Goal: Check status: Check status

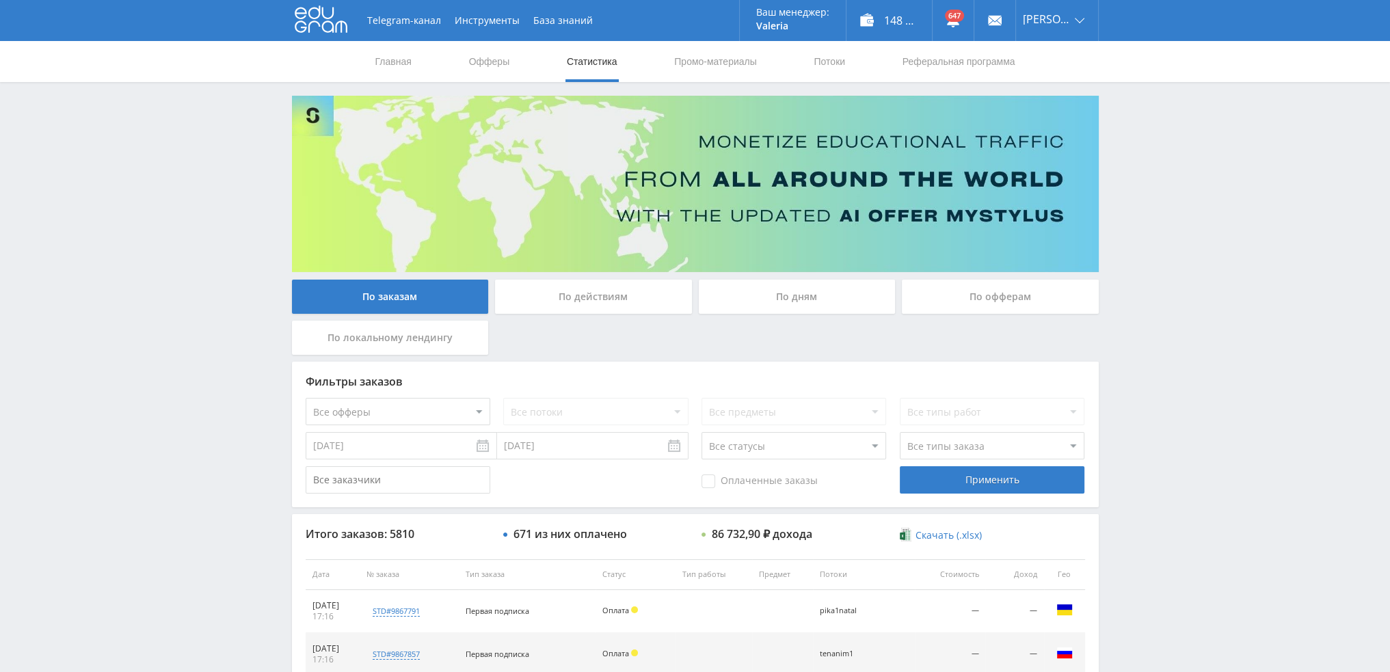
click at [810, 289] on div "По дням" at bounding box center [797, 297] width 197 height 34
click at [0, 0] on input "По дням" at bounding box center [0, 0] width 0 height 0
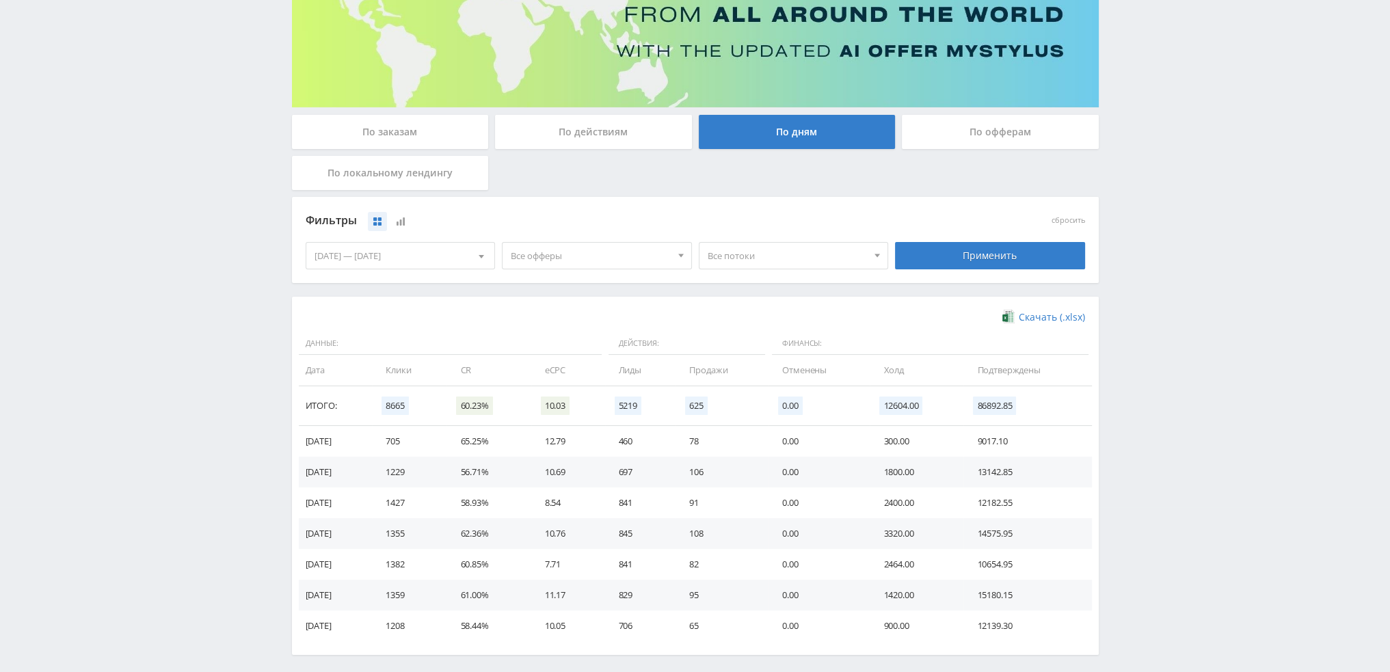
scroll to position [222, 0]
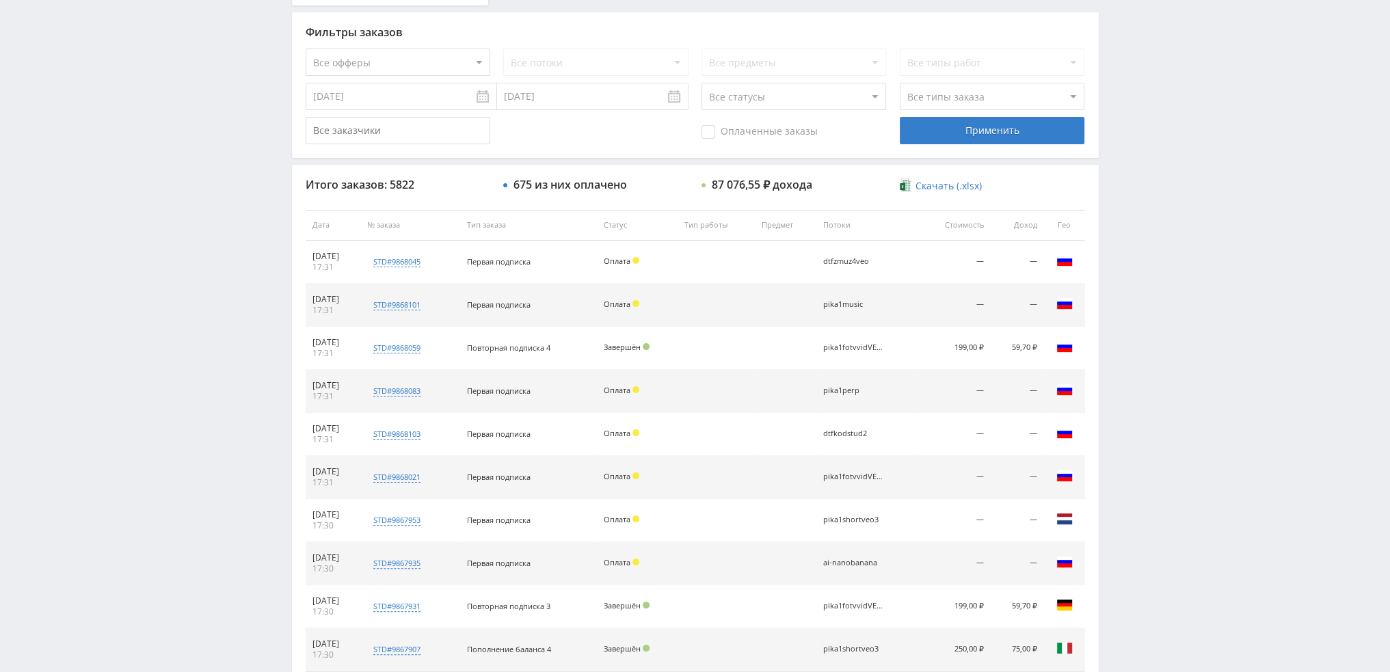
scroll to position [473, 0]
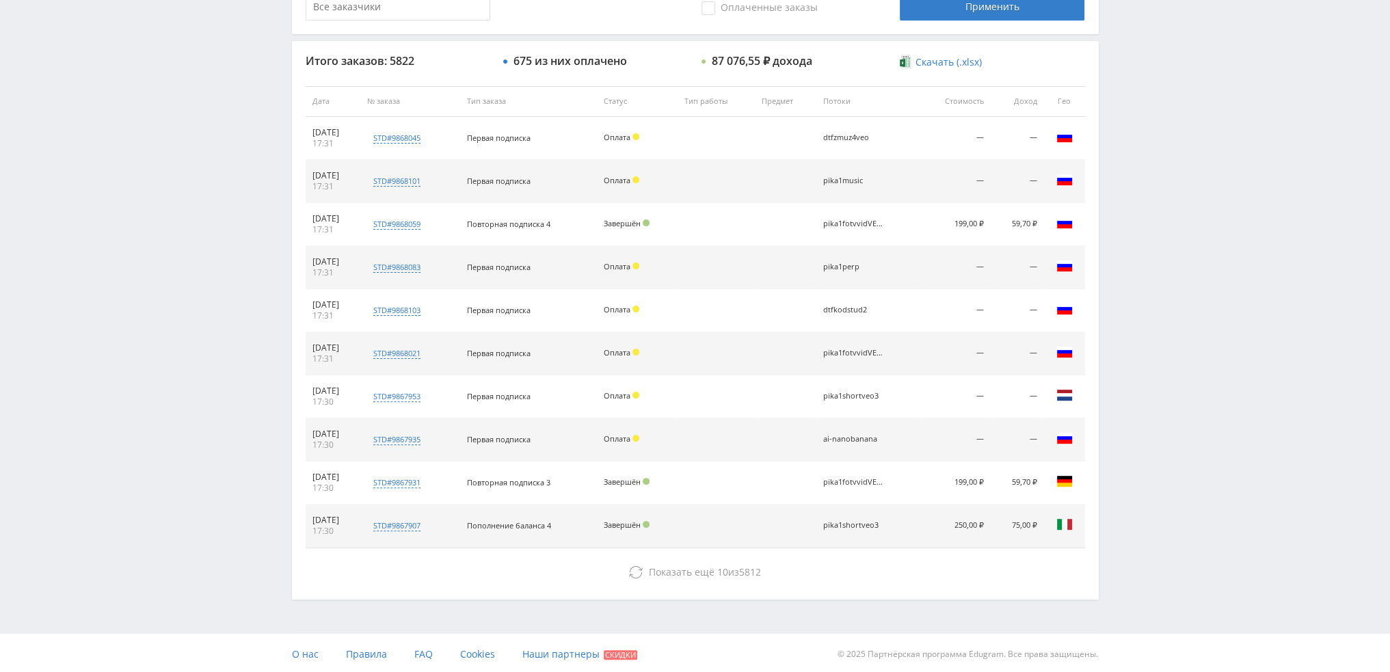
click at [1135, 449] on div "Telegram-канал Инструменты База знаний Ваш менеджер: [PERSON_NAME] Online @val_…" at bounding box center [695, 101] width 1390 height 1148
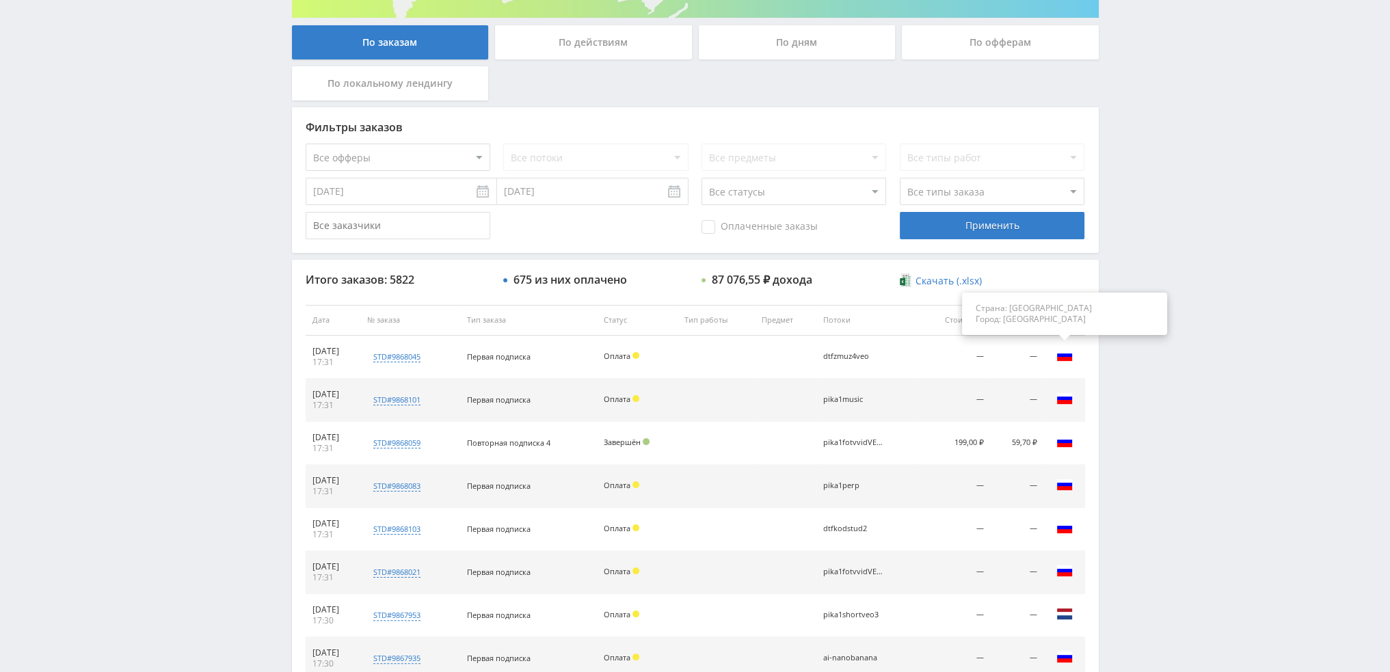
scroll to position [131, 0]
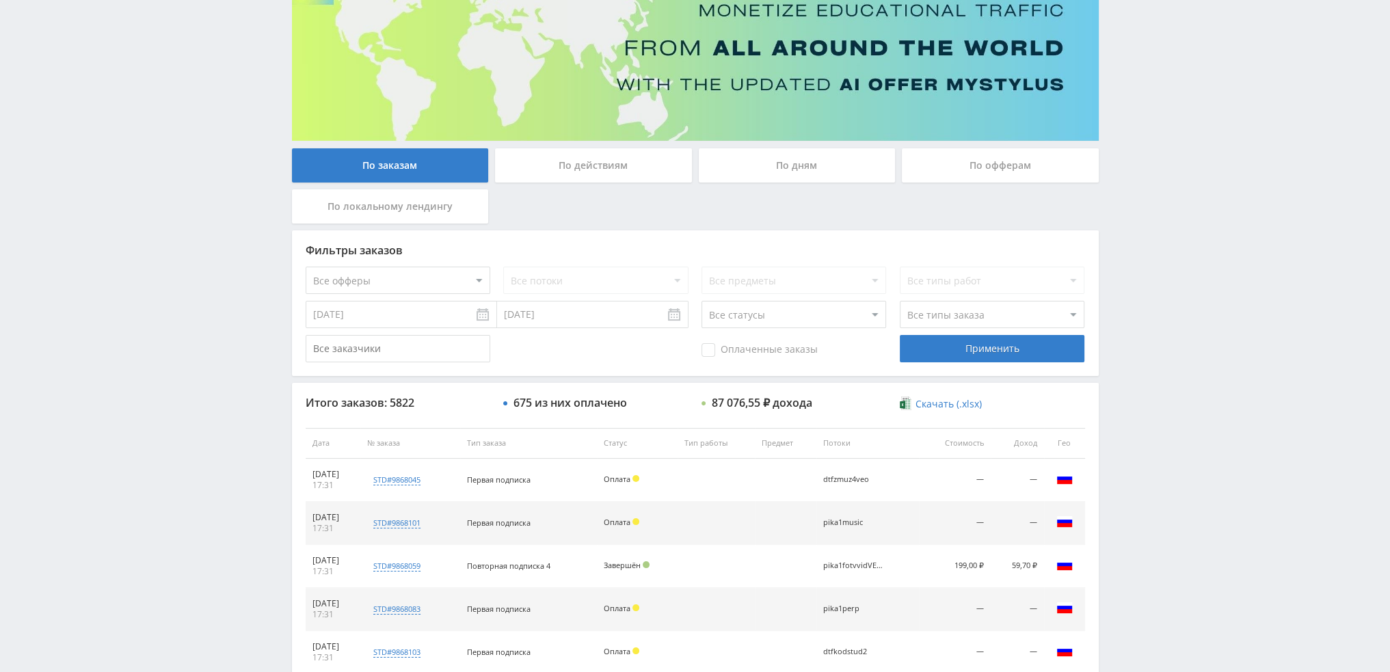
click at [785, 169] on div "По дням" at bounding box center [797, 165] width 197 height 34
click at [0, 0] on input "По дням" at bounding box center [0, 0] width 0 height 0
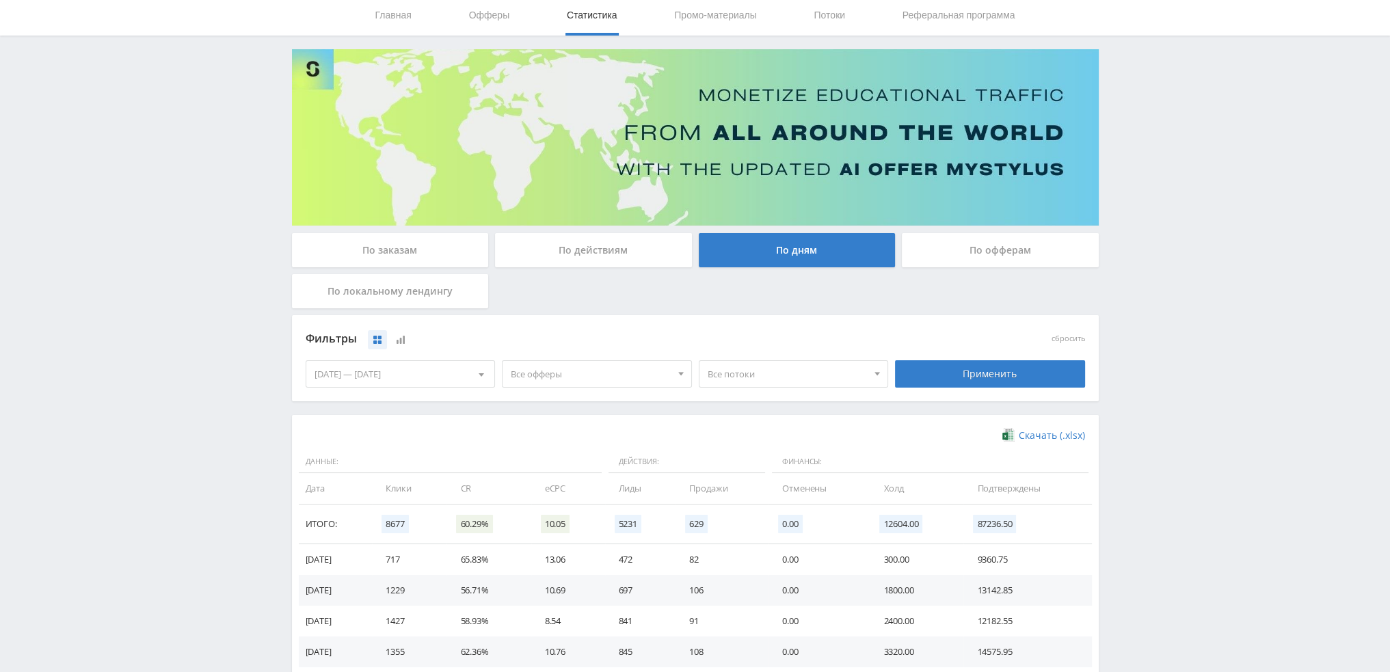
scroll to position [205, 0]
